Goal: Navigation & Orientation: Understand site structure

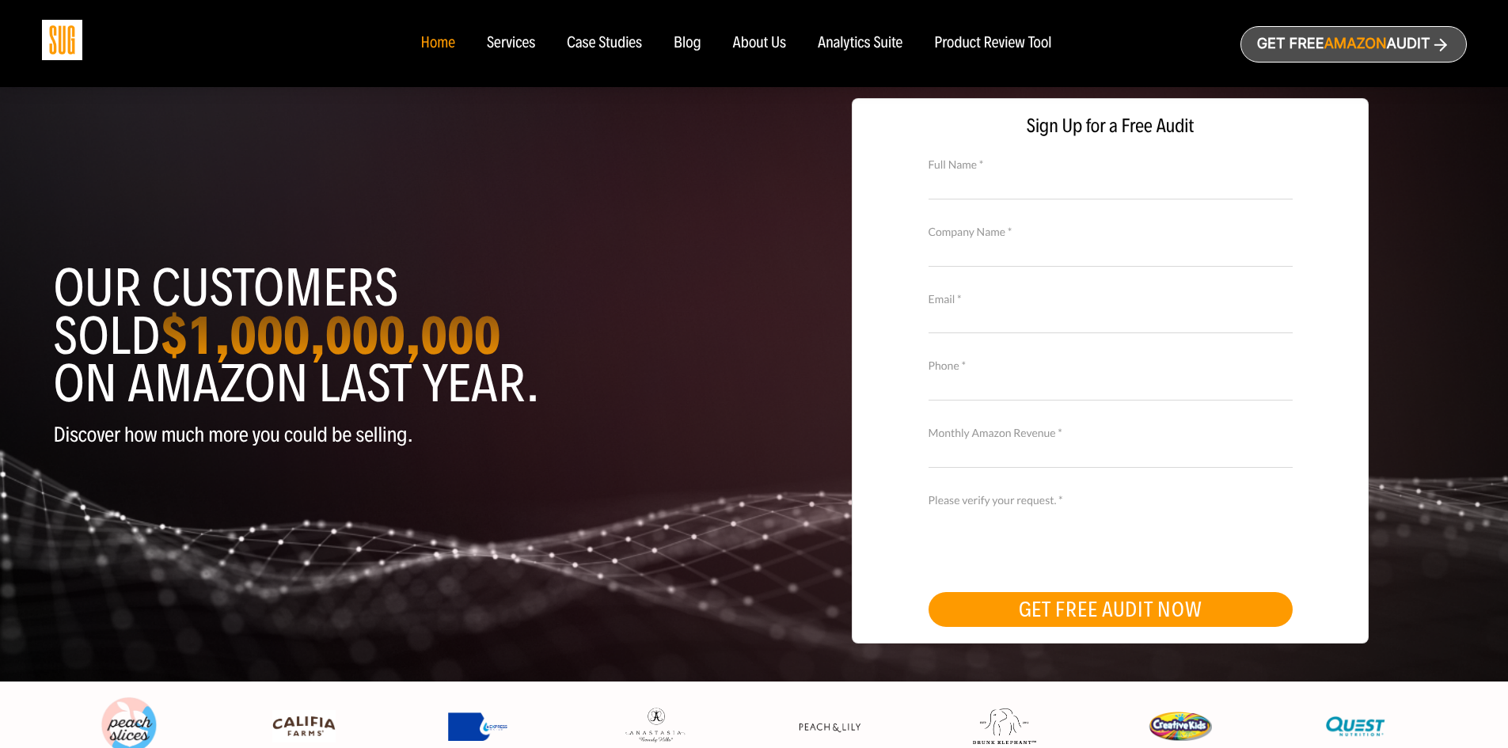
click at [1323, 44] on span "Amazon" at bounding box center [1354, 44] width 63 height 17
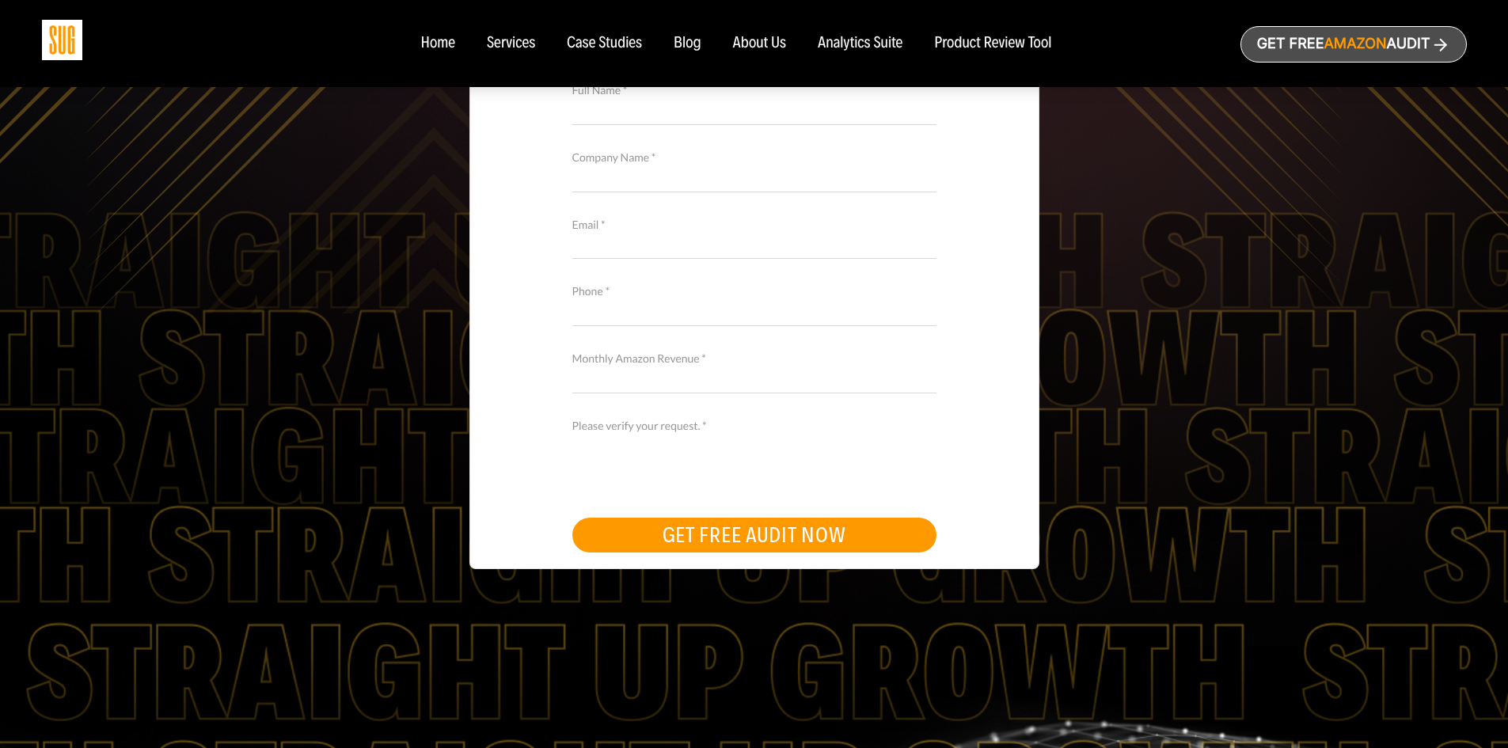
scroll to position [109, 0]
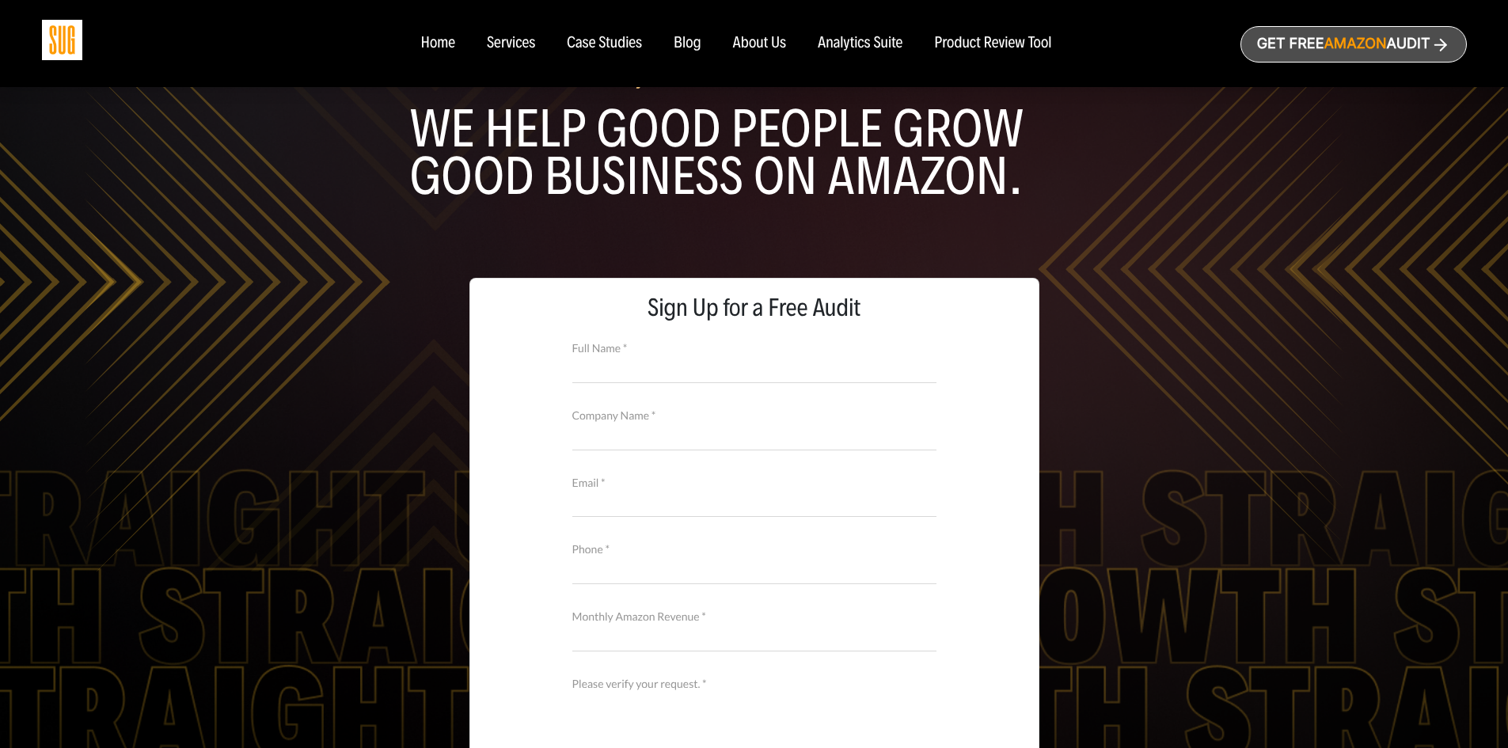
click at [977, 47] on div "Product Review Tool" at bounding box center [992, 43] width 117 height 17
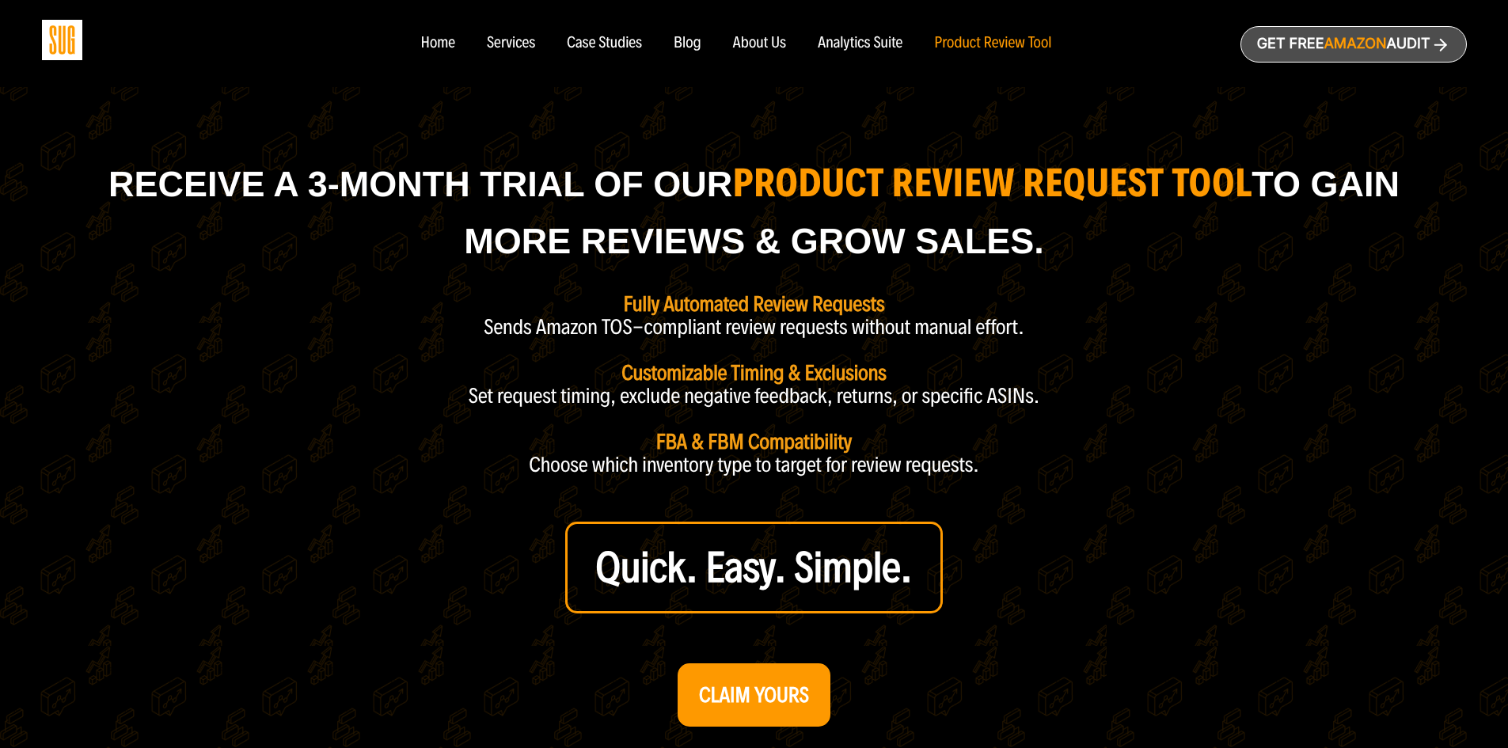
click at [863, 47] on div "Analytics Suite" at bounding box center [860, 43] width 85 height 17
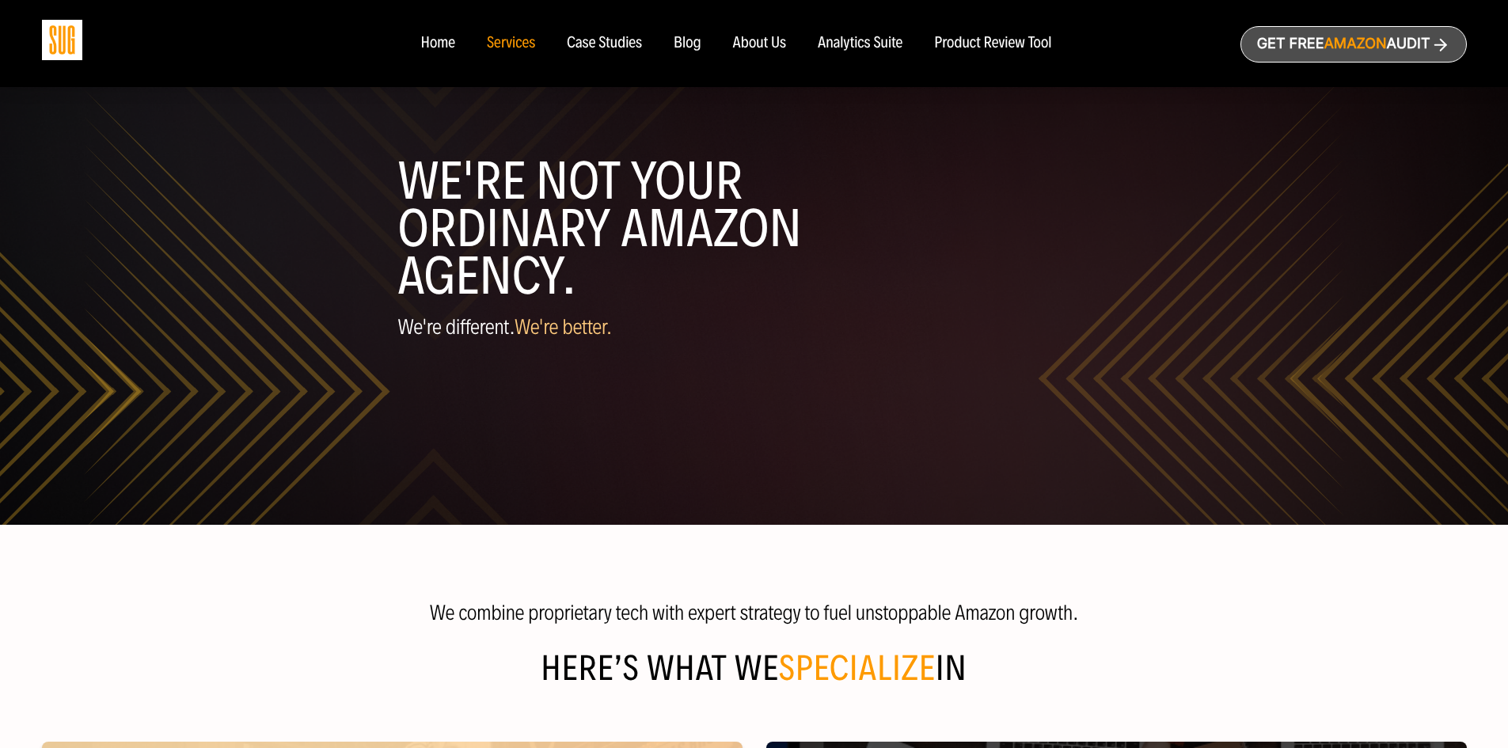
click at [432, 43] on div "Home" at bounding box center [437, 43] width 34 height 17
